Goal: Task Accomplishment & Management: Complete application form

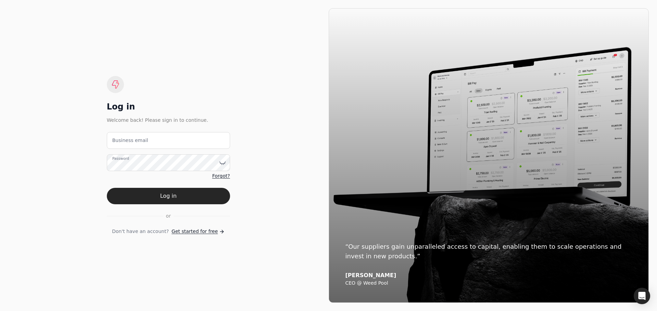
click at [237, 89] on div "Log in Welcome back! Please sign in to continue. Business email Password Forgot…" at bounding box center [168, 155] width 321 height 295
click at [200, 235] on span "Get started for free" at bounding box center [195, 231] width 46 height 7
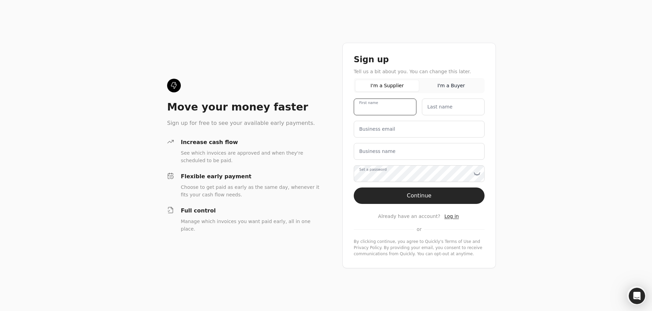
click at [394, 112] on name "First name" at bounding box center [385, 107] width 63 height 17
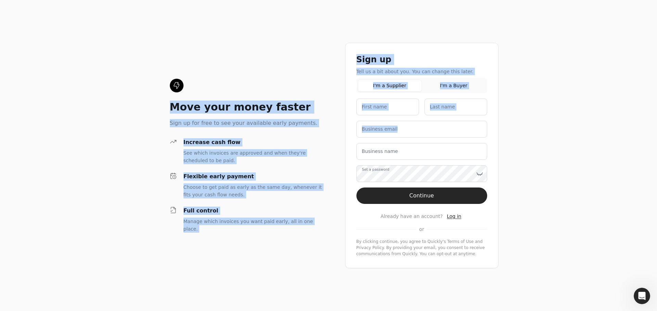
drag, startPoint x: 149, startPoint y: 34, endPoint x: 165, endPoint y: 62, distance: 32.4
click at [332, 147] on div "Move your money faster Sign up for free to see your available early payments. I…" at bounding box center [328, 155] width 657 height 311
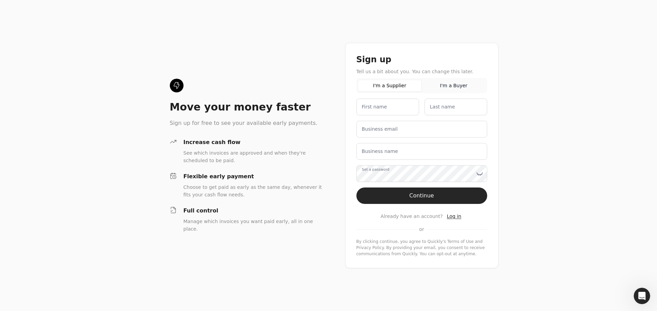
click at [137, 48] on div "Move your money faster Sign up for free to see your available early payments. I…" at bounding box center [328, 155] width 657 height 311
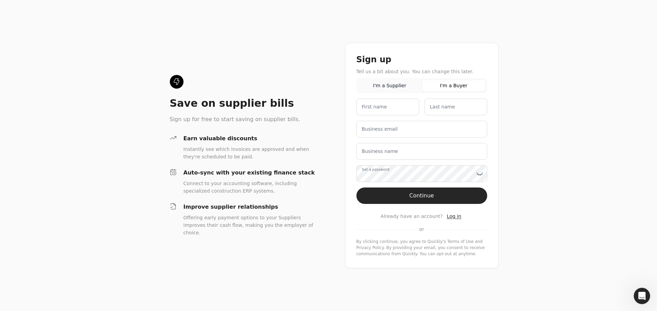
click at [450, 89] on button "I'm a Buyer" at bounding box center [454, 86] width 64 height 12
click at [393, 83] on button "I'm a Supplier" at bounding box center [390, 86] width 64 height 12
click at [451, 82] on button "I'm a Buyer" at bounding box center [454, 86] width 64 height 12
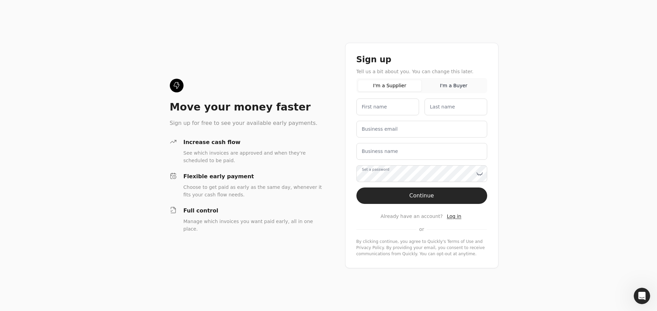
click at [402, 86] on button "I'm a Supplier" at bounding box center [390, 86] width 64 height 12
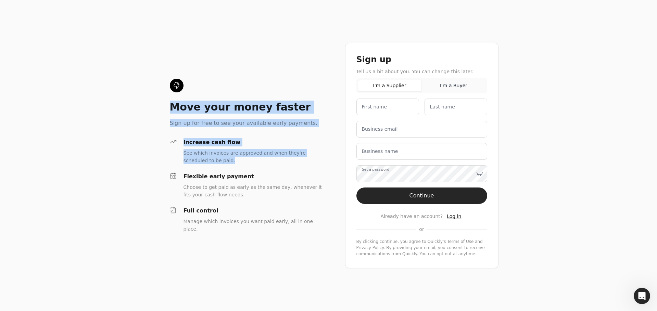
drag, startPoint x: 134, startPoint y: 48, endPoint x: 259, endPoint y: 161, distance: 168.8
click at [259, 161] on div "Move your money faster Sign up for free to see your available early payments. I…" at bounding box center [328, 155] width 657 height 311
click at [259, 161] on div "See which invoices are approved and when they're scheduled to be paid." at bounding box center [254, 156] width 140 height 15
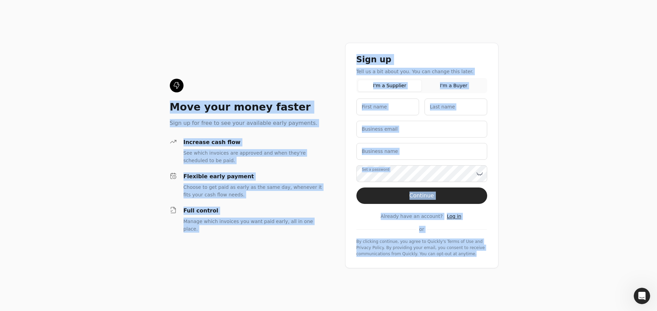
drag, startPoint x: 164, startPoint y: 24, endPoint x: 564, endPoint y: 271, distance: 470.4
click at [556, 283] on div "Move your money faster Sign up for free to see your available early payments. I…" at bounding box center [328, 155] width 657 height 311
click at [564, 269] on div "Move your money faster Sign up for free to see your available early payments. I…" at bounding box center [328, 155] width 657 height 311
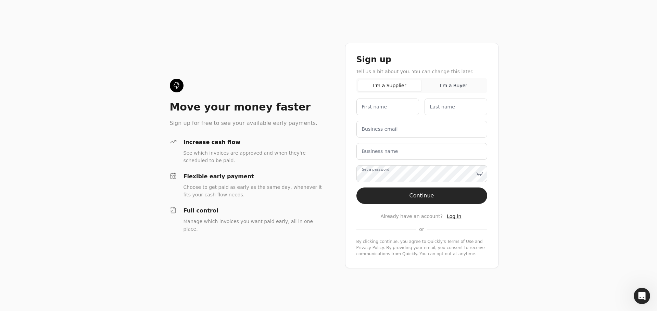
click at [216, 60] on div "Move your money faster Sign up for free to see your available early payments. I…" at bounding box center [328, 155] width 657 height 311
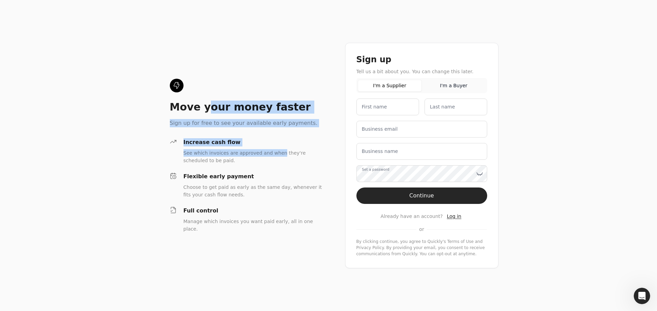
drag, startPoint x: 205, startPoint y: 91, endPoint x: 266, endPoint y: 146, distance: 81.8
click at [272, 156] on div "Move your money faster Sign up for free to see your available early payments. I…" at bounding box center [246, 156] width 153 height 154
click at [262, 135] on div "Move your money faster Sign up for free to see your available early payments. I…" at bounding box center [246, 156] width 153 height 154
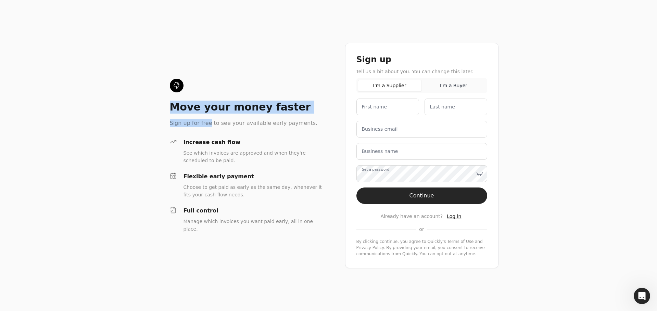
drag, startPoint x: 122, startPoint y: 38, endPoint x: 212, endPoint y: 130, distance: 128.4
click at [211, 130] on div "Move your money faster Sign up for free to see your available early payments. I…" at bounding box center [328, 155] width 657 height 311
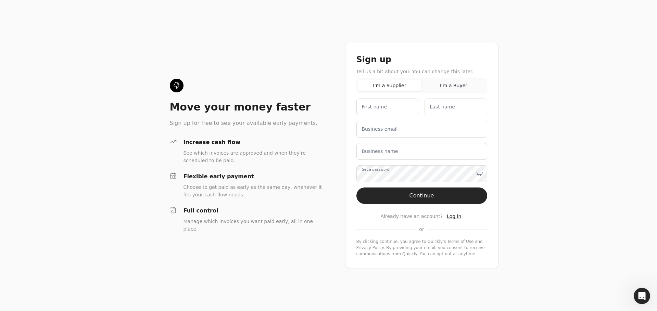
click at [153, 52] on div "Move your money faster Sign up for free to see your available early payments. I…" at bounding box center [328, 155] width 657 height 311
click at [451, 86] on button "I'm a Buyer" at bounding box center [454, 86] width 64 height 12
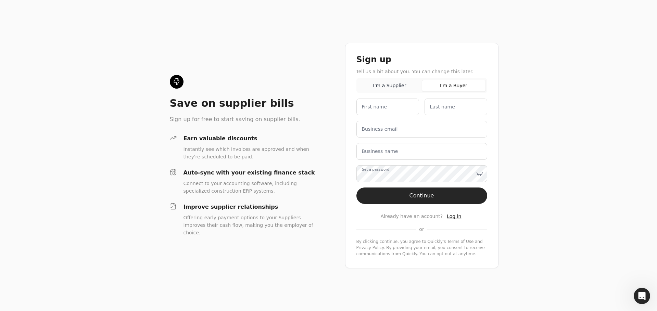
click at [401, 84] on button "I'm a Supplier" at bounding box center [390, 86] width 64 height 12
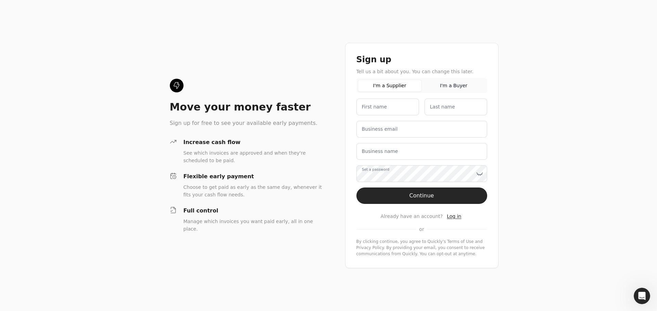
click at [145, 27] on div "Move your money faster Sign up for free to see your available early payments. I…" at bounding box center [328, 155] width 657 height 311
drag, startPoint x: 503, startPoint y: 47, endPoint x: 512, endPoint y: 65, distance: 20.1
click at [511, 61] on div "Move your money faster Sign up for free to see your available early payments. I…" at bounding box center [328, 155] width 657 height 311
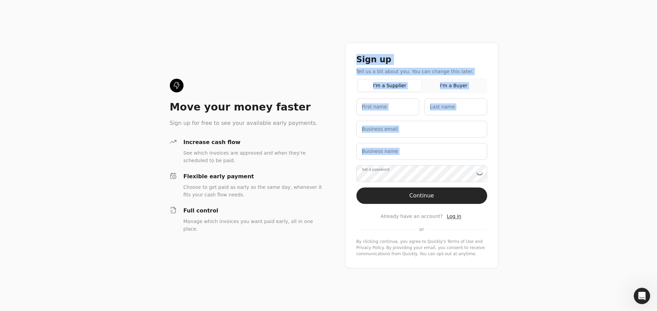
drag, startPoint x: 351, startPoint y: 57, endPoint x: 512, endPoint y: 184, distance: 204.9
click at [512, 184] on div "Move your money faster Sign up for free to see your available early payments. I…" at bounding box center [328, 155] width 657 height 311
click at [521, 72] on div "Move your money faster Sign up for free to see your available early payments. I…" at bounding box center [328, 155] width 657 height 311
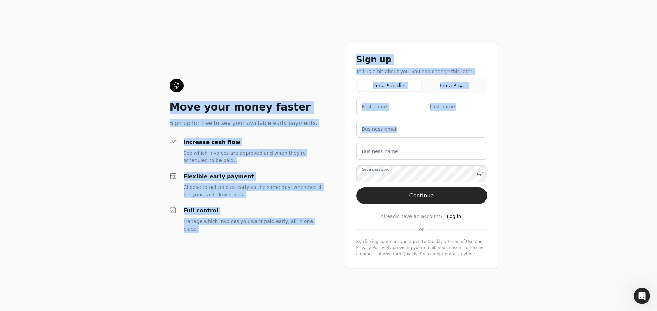
drag, startPoint x: 163, startPoint y: 24, endPoint x: 576, endPoint y: 155, distance: 432.3
click at [576, 155] on div "Move your money faster Sign up for free to see your available early payments. I…" at bounding box center [328, 155] width 657 height 311
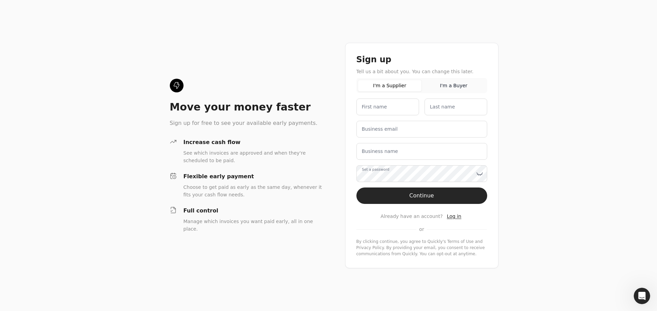
click at [567, 148] on div "Move your money faster Sign up for free to see your available early payments. I…" at bounding box center [328, 155] width 657 height 311
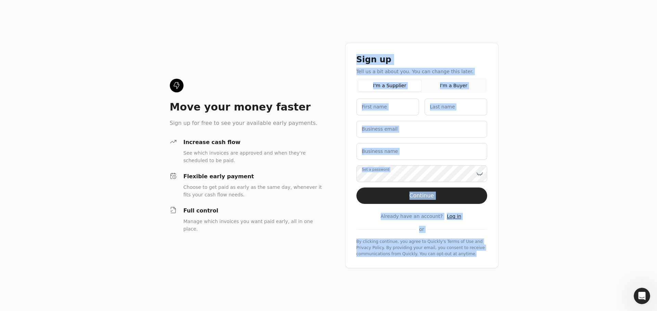
drag, startPoint x: 340, startPoint y: 48, endPoint x: 502, endPoint y: 261, distance: 268.5
click at [502, 262] on div "Move your money faster Sign up for free to see your available early payments. I…" at bounding box center [328, 155] width 657 height 311
click at [550, 248] on div "Move your money faster Sign up for free to see your available early payments. I…" at bounding box center [328, 155] width 657 height 311
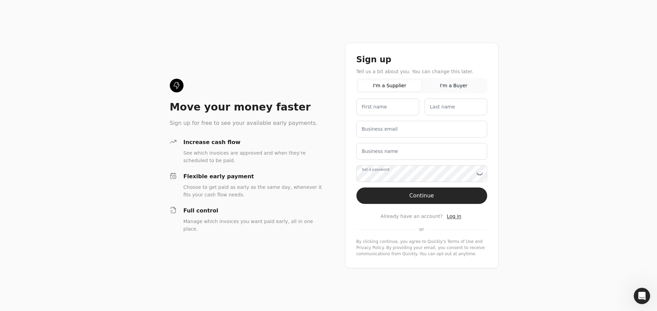
click at [552, 53] on div "Move your money faster Sign up for free to see your available early payments. I…" at bounding box center [328, 155] width 657 height 311
drag, startPoint x: 432, startPoint y: 44, endPoint x: 508, endPoint y: 45, distance: 76.1
click at [499, 51] on div "Move your money faster Sign up for free to see your available early payments. I…" at bounding box center [328, 155] width 657 height 311
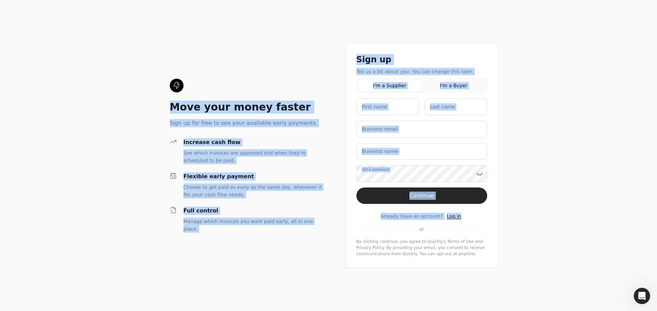
drag, startPoint x: 190, startPoint y: 49, endPoint x: 532, endPoint y: 228, distance: 385.6
click at [527, 219] on div "Move your money faster Sign up for free to see your available early payments. I…" at bounding box center [328, 155] width 657 height 311
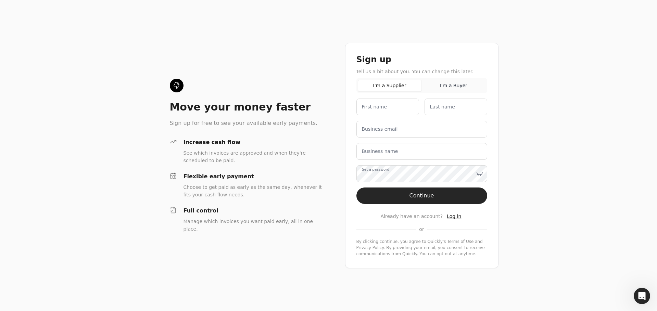
click at [532, 229] on div "Move your money faster Sign up for free to see your available early payments. I…" at bounding box center [328, 155] width 657 height 311
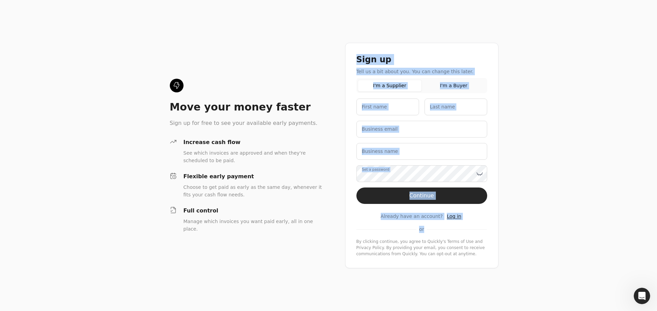
drag, startPoint x: 375, startPoint y: 74, endPoint x: 532, endPoint y: 229, distance: 221.4
click at [533, 229] on div "Move your money faster Sign up for free to see your available early payments. I…" at bounding box center [328, 155] width 657 height 311
click at [527, 229] on div "Move your money faster Sign up for free to see your available early payments. I…" at bounding box center [328, 155] width 657 height 311
click at [524, 222] on div "Move your money faster Sign up for free to see your available early payments. I…" at bounding box center [328, 155] width 657 height 311
click at [434, 61] on div "Sign up" at bounding box center [422, 59] width 131 height 11
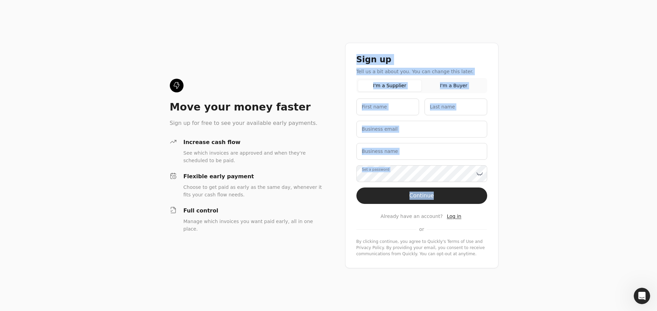
drag, startPoint x: 388, startPoint y: 67, endPoint x: 541, endPoint y: 195, distance: 199.0
click at [541, 194] on div "Move your money faster Sign up for free to see your available early payments. I…" at bounding box center [328, 155] width 657 height 311
click at [542, 183] on div "Move your money faster Sign up for free to see your available early payments. I…" at bounding box center [328, 155] width 657 height 311
click at [541, 183] on div "Move your money faster Sign up for free to see your available early payments. I…" at bounding box center [328, 155] width 657 height 311
click at [513, 123] on div "Move your money faster Sign up for free to see your available early payments. I…" at bounding box center [328, 155] width 657 height 311
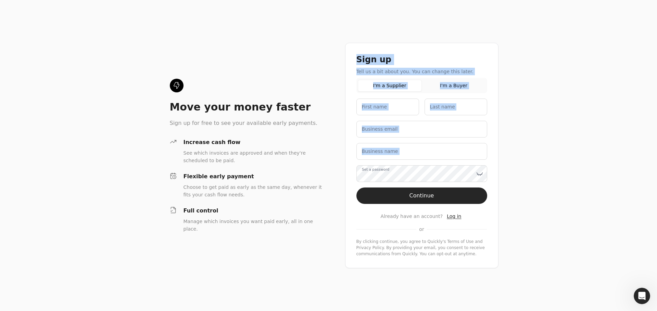
click at [439, 62] on div "Sign up" at bounding box center [422, 59] width 131 height 11
click at [434, 63] on div "Sign up" at bounding box center [422, 59] width 131 height 11
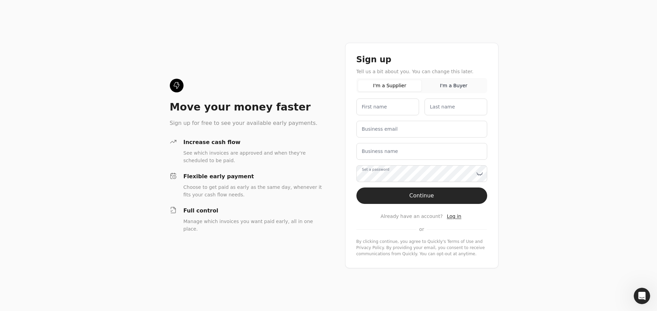
click at [432, 71] on div "Tell us a bit about you. You can change this later." at bounding box center [422, 72] width 131 height 8
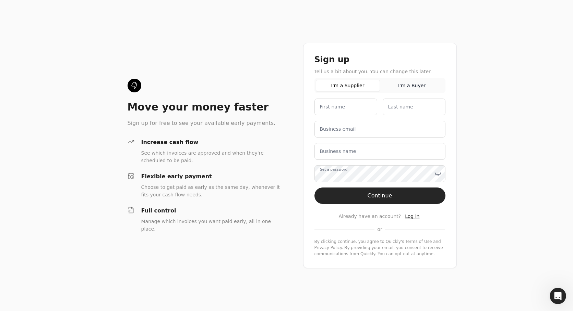
click at [476, 190] on div "Move your money faster Sign up for free to see your available early payments. I…" at bounding box center [286, 155] width 573 height 311
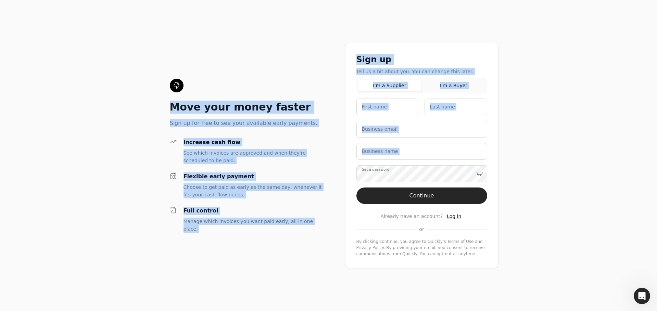
drag, startPoint x: 66, startPoint y: 34, endPoint x: 361, endPoint y: 151, distance: 317.6
click at [365, 153] on div "Move your money faster Sign up for free to see your available early payments. I…" at bounding box center [328, 155] width 657 height 311
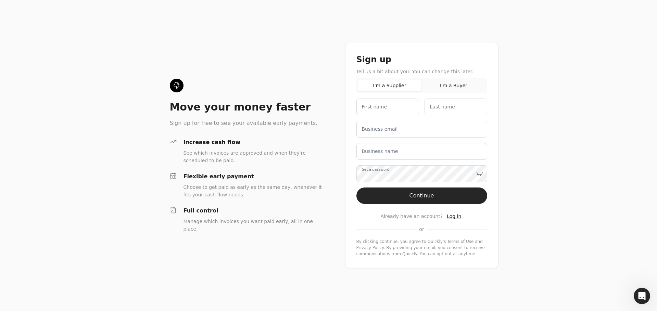
drag, startPoint x: 138, startPoint y: 33, endPoint x: 87, endPoint y: 0, distance: 60.3
click at [113, 17] on div "Move your money faster Sign up for free to see your available early payments. I…" at bounding box center [328, 155] width 657 height 311
drag, startPoint x: 369, startPoint y: 107, endPoint x: 427, endPoint y: 131, distance: 62.2
click at [417, 135] on div "First name Last name Business email Business name This is your legal business n…" at bounding box center [422, 178] width 131 height 159
drag, startPoint x: 573, startPoint y: 157, endPoint x: 585, endPoint y: 164, distance: 14.0
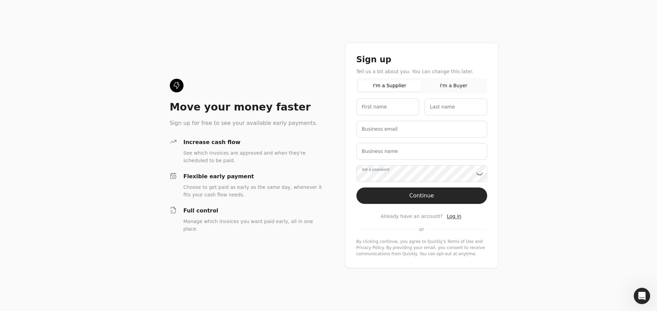
click at [578, 162] on div "Move your money faster Sign up for free to see your available early payments. I…" at bounding box center [328, 155] width 657 height 311
drag, startPoint x: 585, startPoint y: 164, endPoint x: 564, endPoint y: 180, distance: 26.2
click at [582, 169] on div "Move your money faster Sign up for free to see your available early payments. I…" at bounding box center [328, 155] width 657 height 311
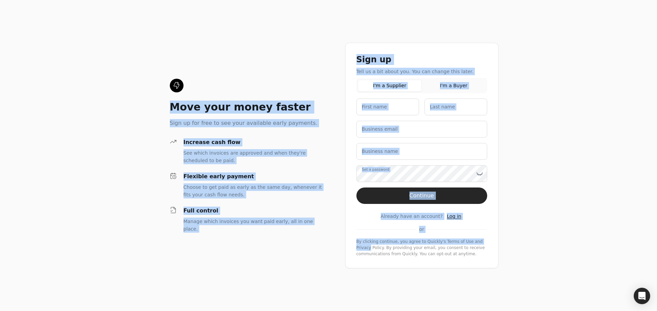
drag, startPoint x: 127, startPoint y: 56, endPoint x: 542, endPoint y: 232, distance: 450.8
click at [515, 241] on div "Move your money faster Sign up for free to see your available early payments. I…" at bounding box center [328, 155] width 657 height 311
drag, startPoint x: 556, startPoint y: 216, endPoint x: 553, endPoint y: 209, distance: 7.7
click at [556, 216] on div "Move your money faster Sign up for free to see your available early payments. I…" at bounding box center [328, 155] width 657 height 311
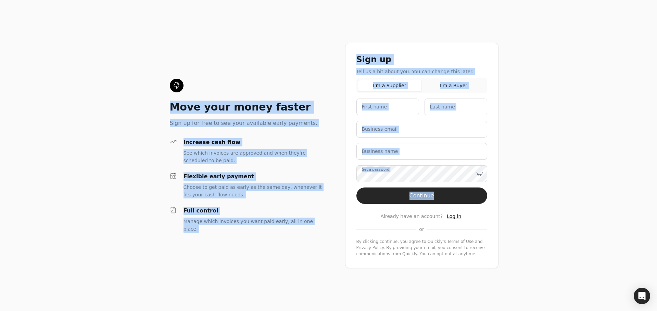
drag, startPoint x: 194, startPoint y: 45, endPoint x: 512, endPoint y: 195, distance: 351.3
click at [510, 194] on div "Move your money faster Sign up for free to see your available early payments. I…" at bounding box center [328, 155] width 657 height 311
click at [554, 205] on div "Move your money faster Sign up for free to see your available early payments. I…" at bounding box center [328, 155] width 657 height 311
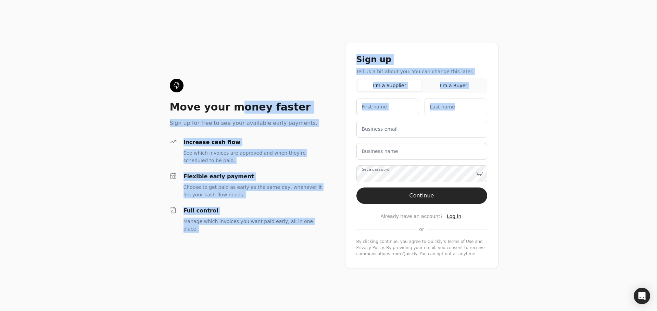
drag, startPoint x: 230, startPoint y: 46, endPoint x: 236, endPoint y: 0, distance: 45.7
click at [453, 131] on div "Move your money faster Sign up for free to see your available early payments. I…" at bounding box center [328, 155] width 657 height 311
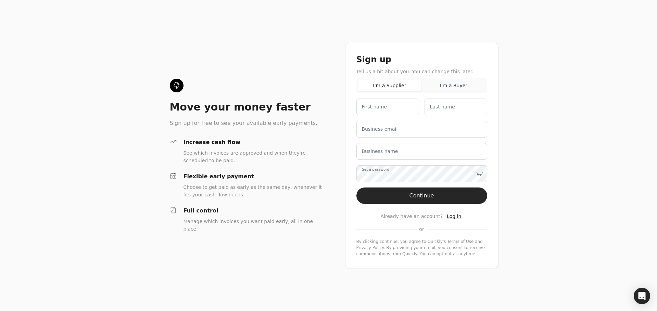
click at [214, 51] on div "Move your money faster Sign up for free to see your available early payments. I…" at bounding box center [328, 155] width 657 height 311
drag, startPoint x: 262, startPoint y: 76, endPoint x: 249, endPoint y: 58, distance: 21.9
click at [268, 74] on div "Move your money faster Sign up for free to see your available early payments. I…" at bounding box center [328, 155] width 657 height 311
drag, startPoint x: 213, startPoint y: 46, endPoint x: 202, endPoint y: 16, distance: 32.3
click at [211, 41] on div "Move your money faster Sign up for free to see your available early payments. I…" at bounding box center [328, 155] width 657 height 311
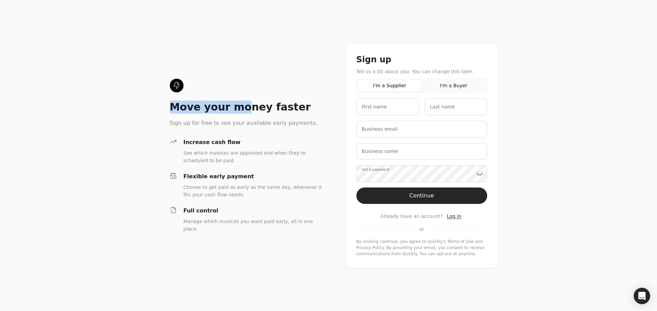
drag, startPoint x: 201, startPoint y: 34, endPoint x: 220, endPoint y: 31, distance: 19.4
click at [235, 61] on div "Move your money faster Sign up for free to see your available early payments. I…" at bounding box center [328, 155] width 657 height 311
